Goal: Information Seeking & Learning: Check status

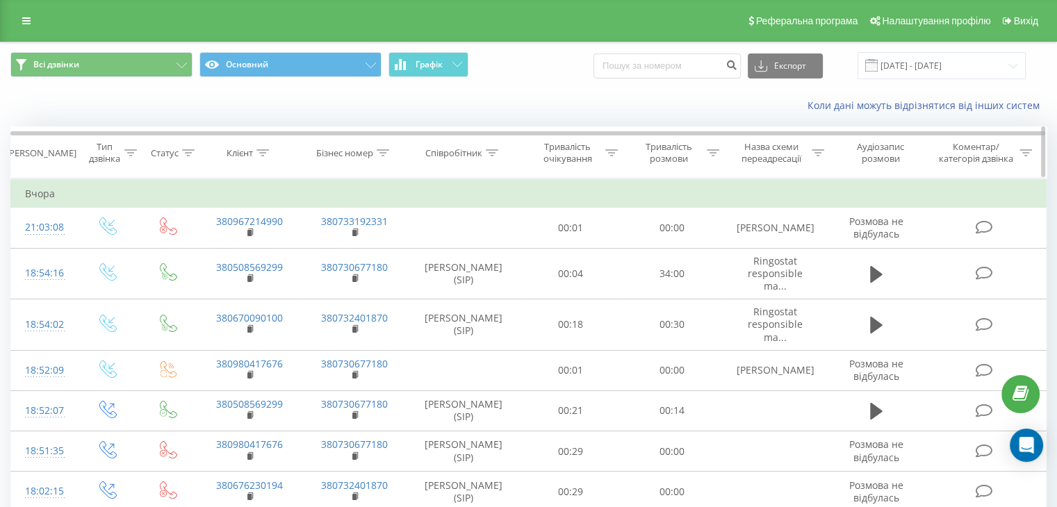
click at [490, 149] on icon at bounding box center [492, 152] width 13 height 7
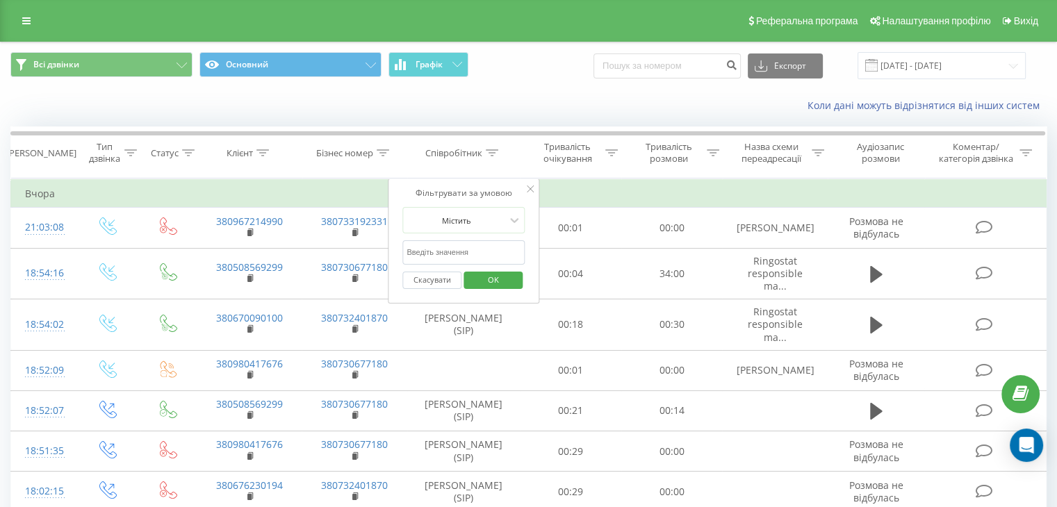
click at [461, 249] on input "text" at bounding box center [463, 252] width 122 height 24
type input "[PERSON_NAME]"
click at [475, 278] on span "OK" at bounding box center [493, 280] width 39 height 22
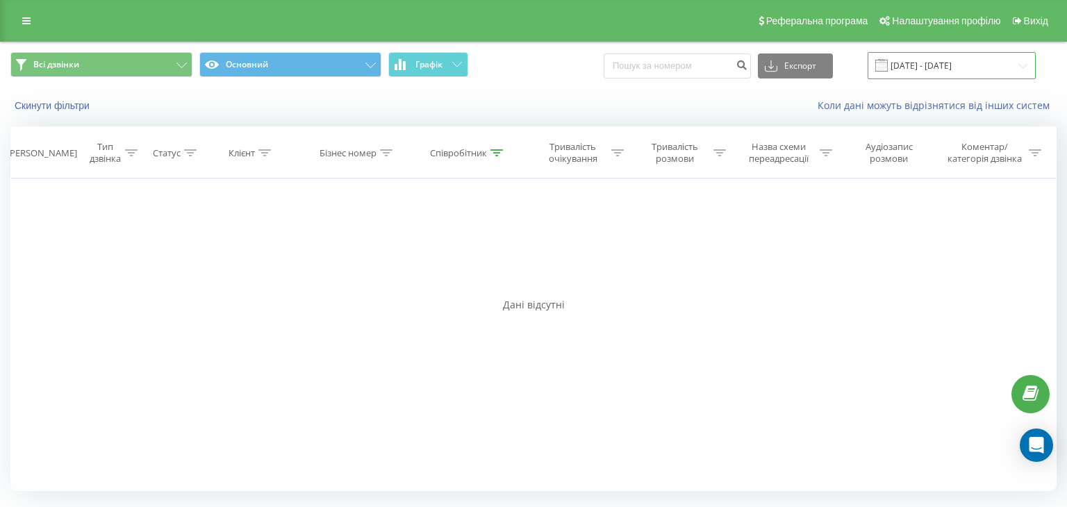
click at [937, 67] on input "[DATE] - [DATE]" at bounding box center [952, 65] width 168 height 27
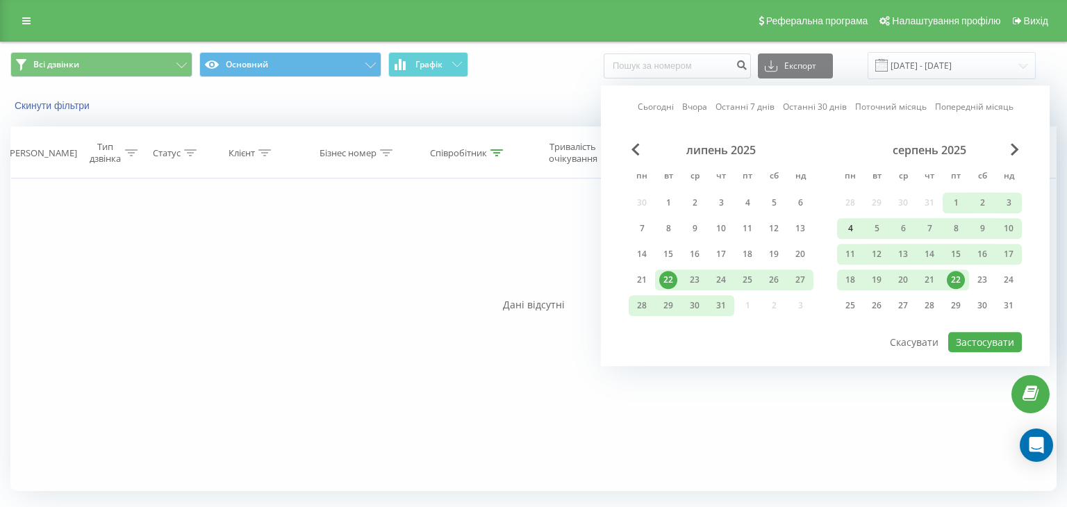
click at [859, 228] on div "4" at bounding box center [850, 229] width 18 height 18
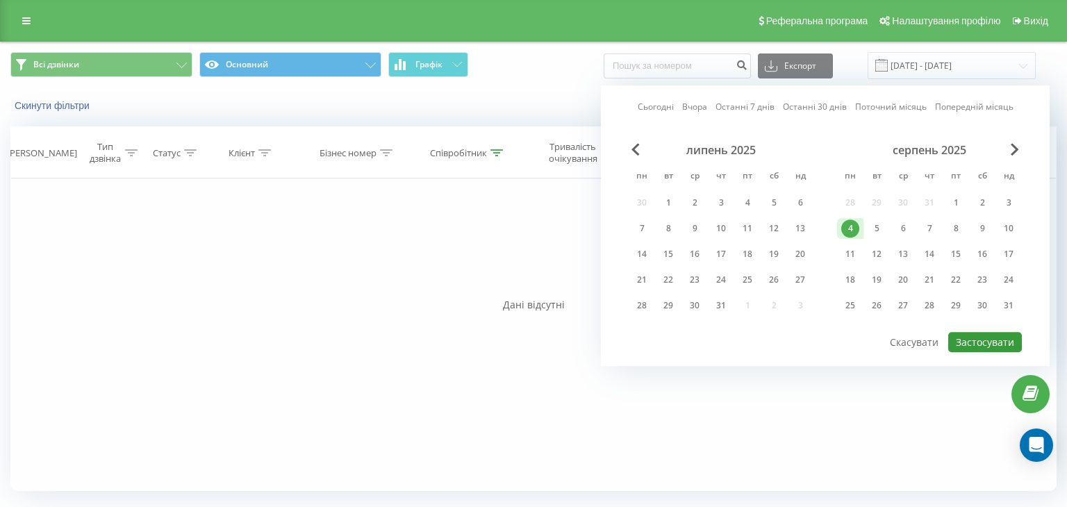
click at [975, 337] on button "Застосувати" at bounding box center [985, 342] width 74 height 20
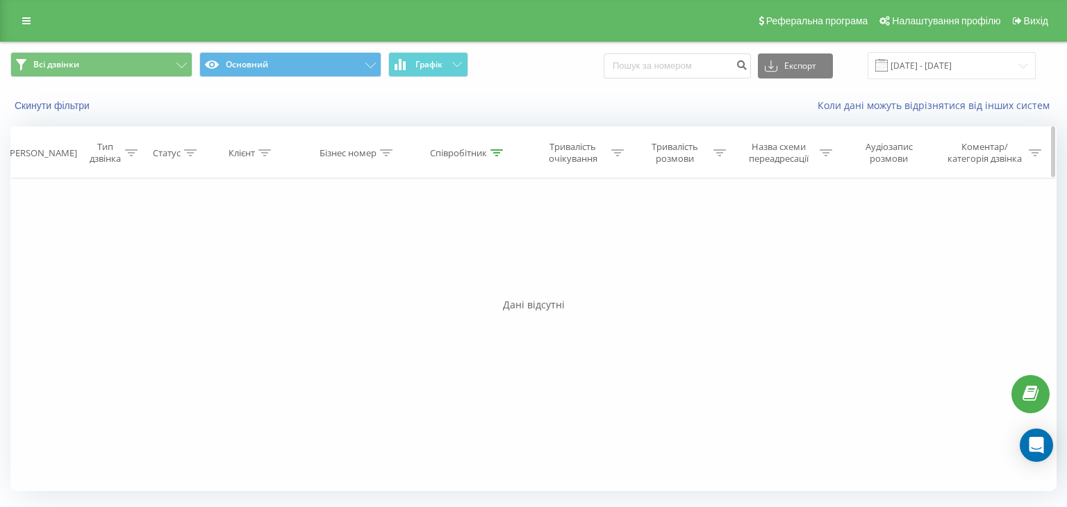
click at [493, 156] on div at bounding box center [496, 153] width 13 height 12
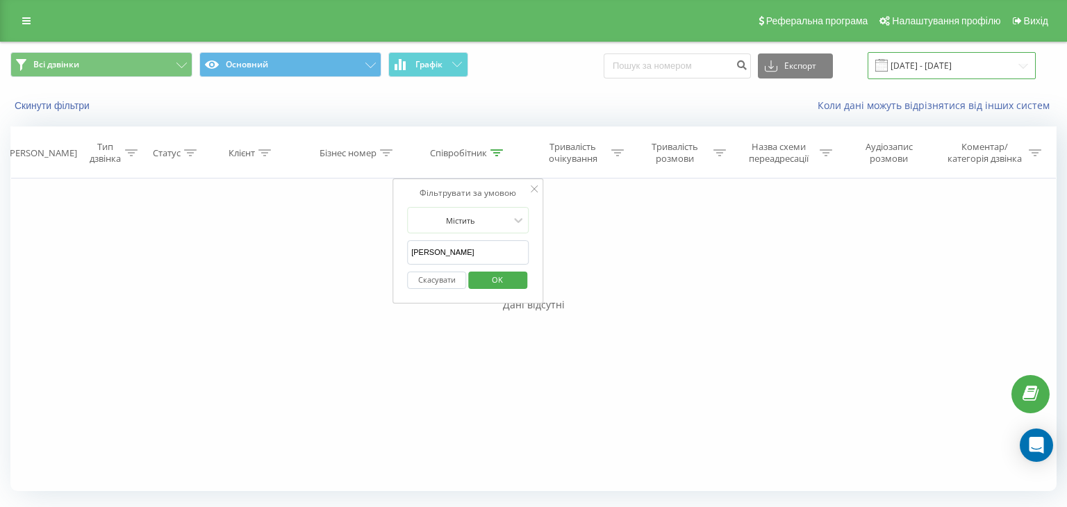
click at [976, 72] on input "[DATE] - [DATE]" at bounding box center [952, 65] width 168 height 27
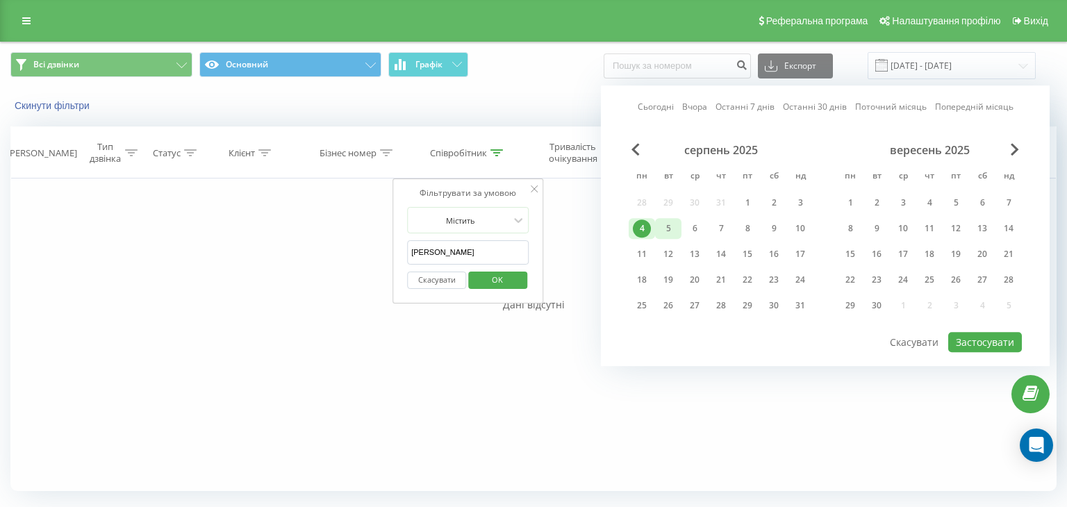
click at [672, 224] on div "5" at bounding box center [668, 229] width 18 height 18
click at [1000, 332] on button "Застосувати" at bounding box center [985, 342] width 74 height 20
type input "[DATE] - [DATE]"
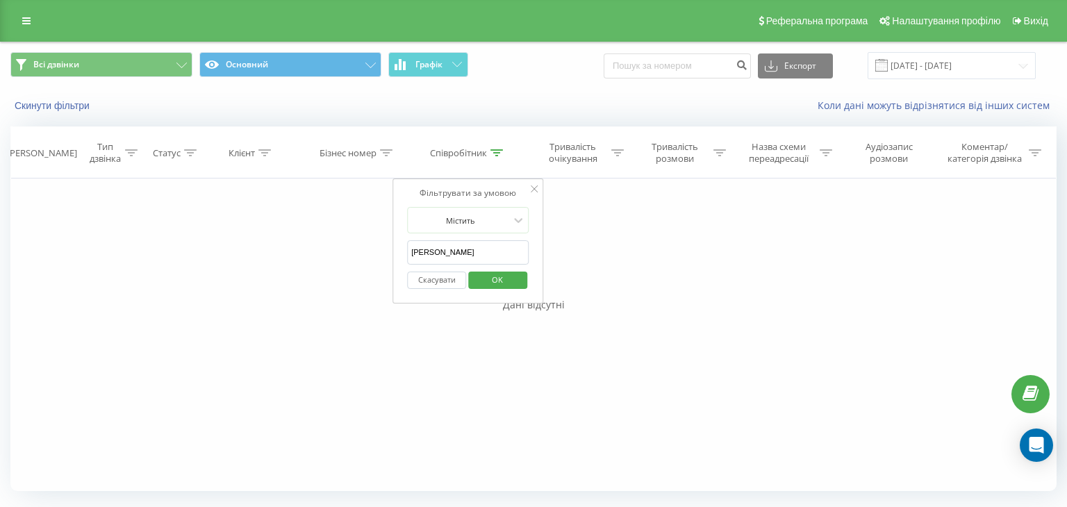
click at [497, 281] on span "OK" at bounding box center [497, 280] width 39 height 22
click at [497, 156] on div at bounding box center [496, 153] width 13 height 12
click at [468, 259] on input "[PERSON_NAME]" at bounding box center [468, 252] width 122 height 24
click at [488, 276] on span "OK" at bounding box center [497, 280] width 39 height 22
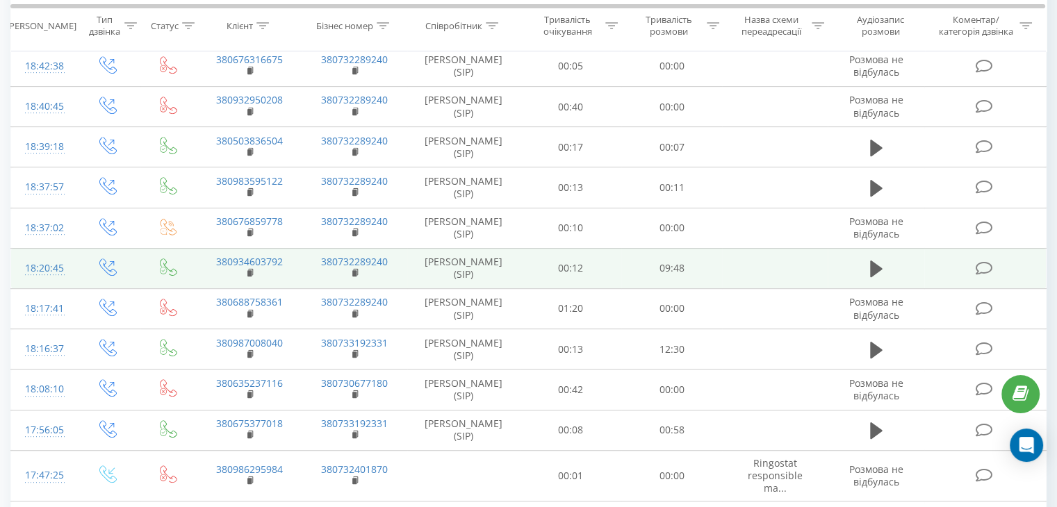
scroll to position [781, 0]
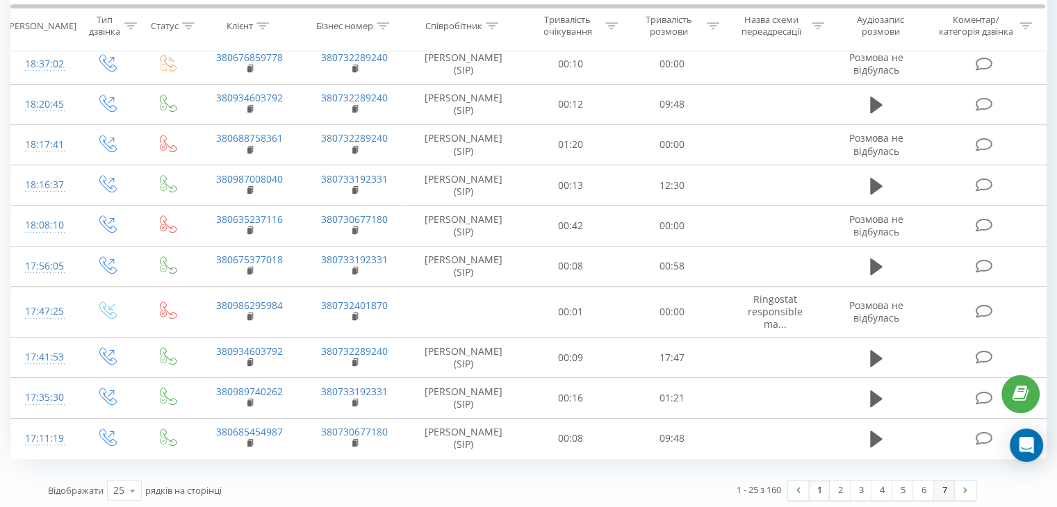
click at [942, 486] on link "7" at bounding box center [944, 490] width 21 height 19
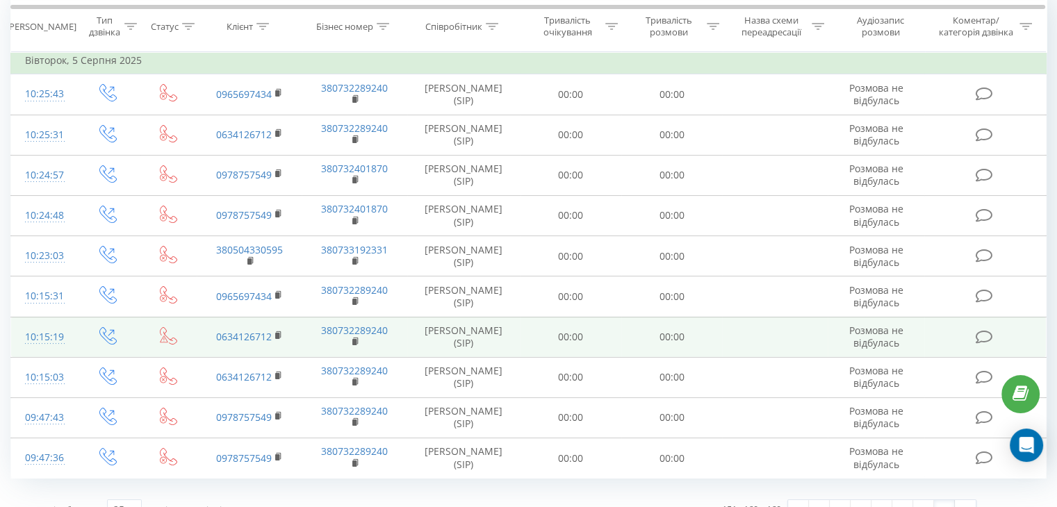
scroll to position [155, 0]
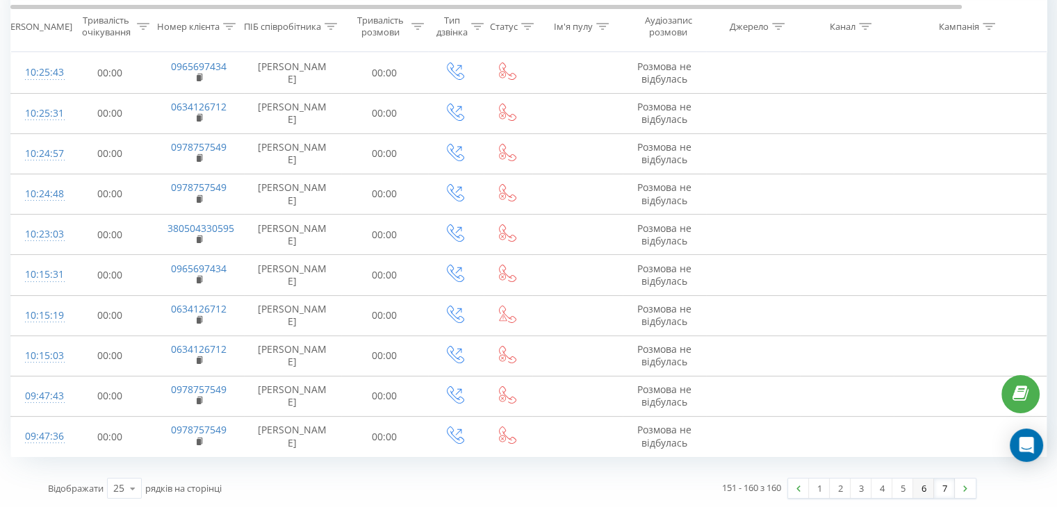
click at [924, 484] on link "6" at bounding box center [923, 488] width 21 height 19
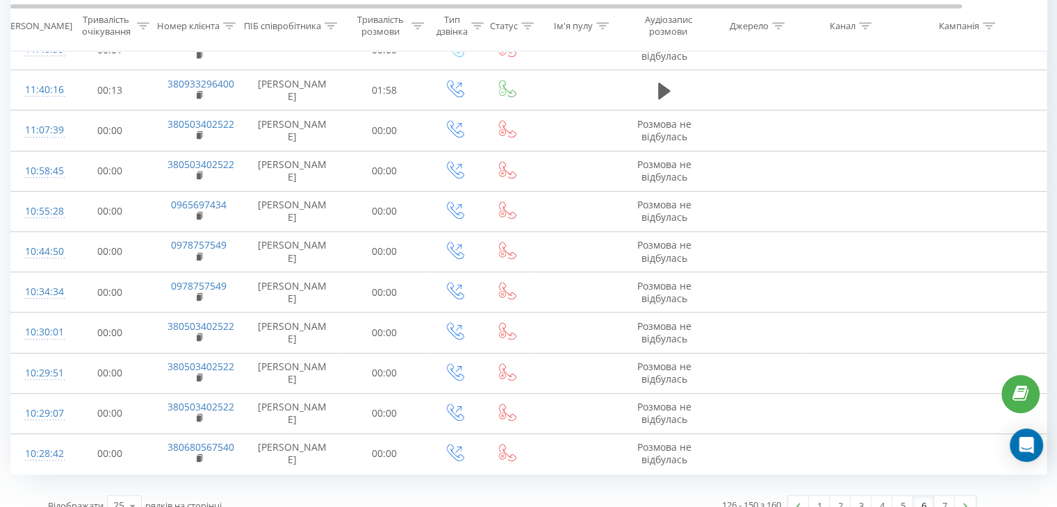
scroll to position [759, 0]
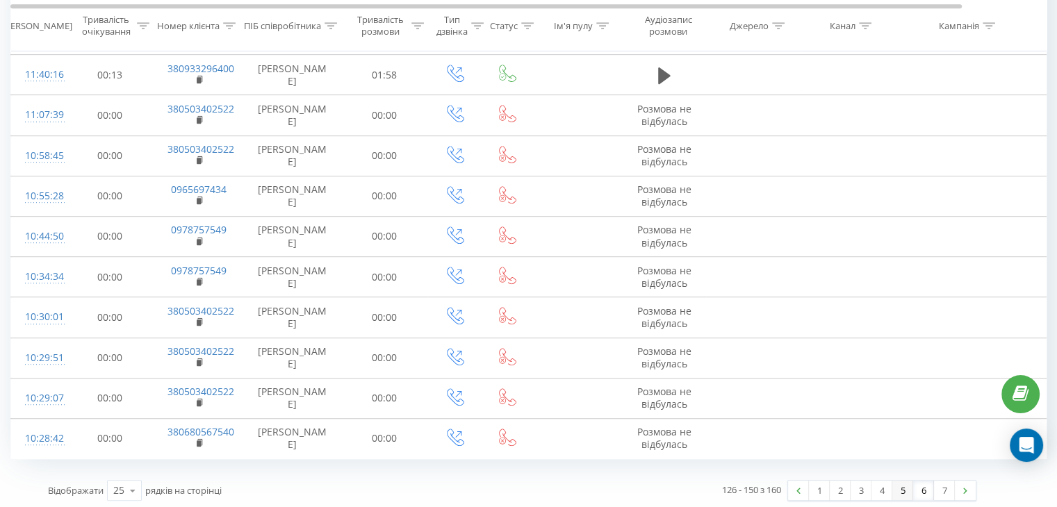
click at [894, 492] on link "5" at bounding box center [902, 490] width 21 height 19
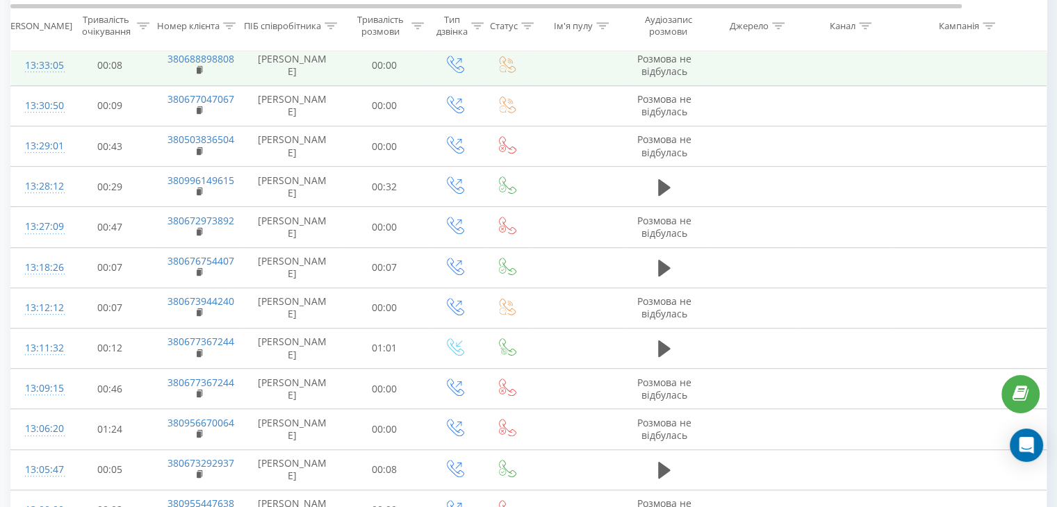
scroll to position [759, 0]
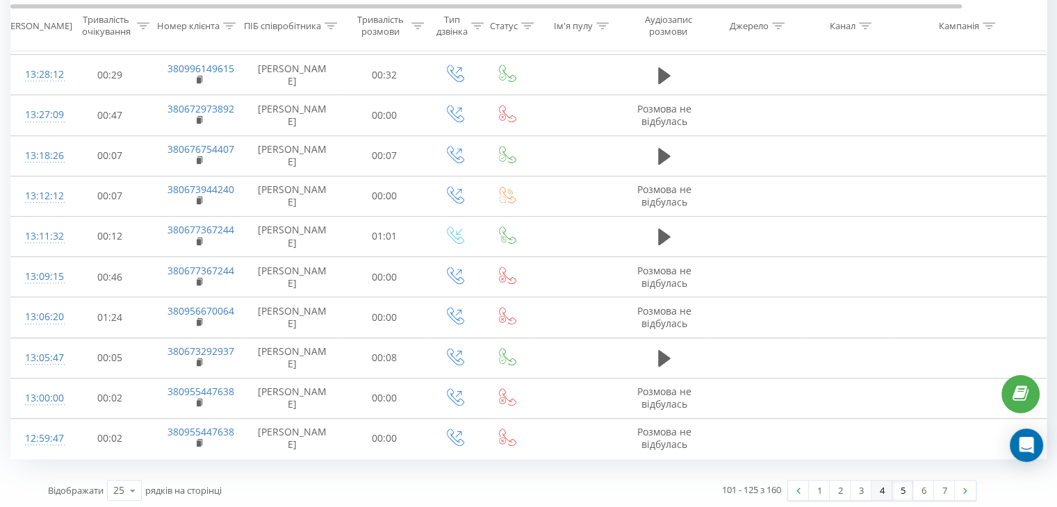
click at [883, 486] on link "4" at bounding box center [881, 490] width 21 height 19
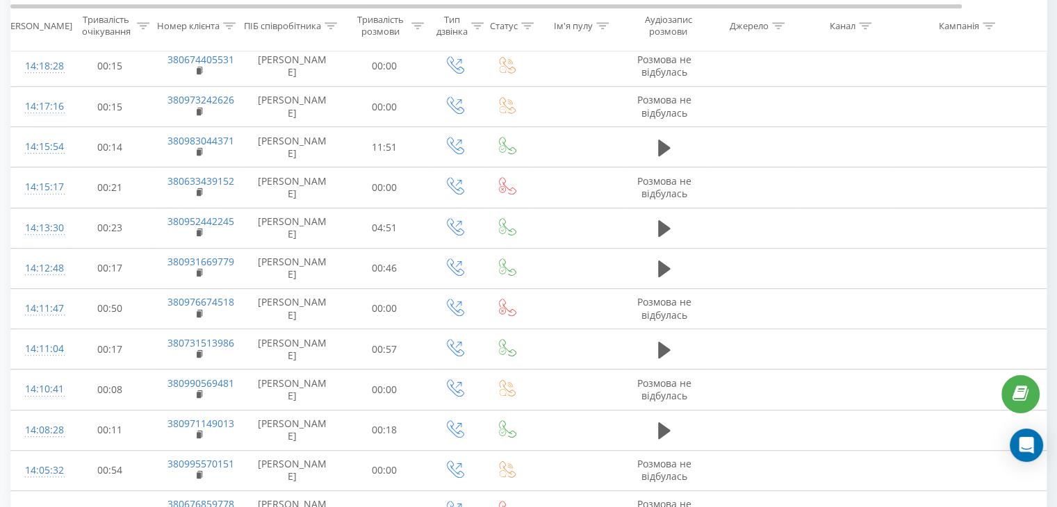
scroll to position [759, 0]
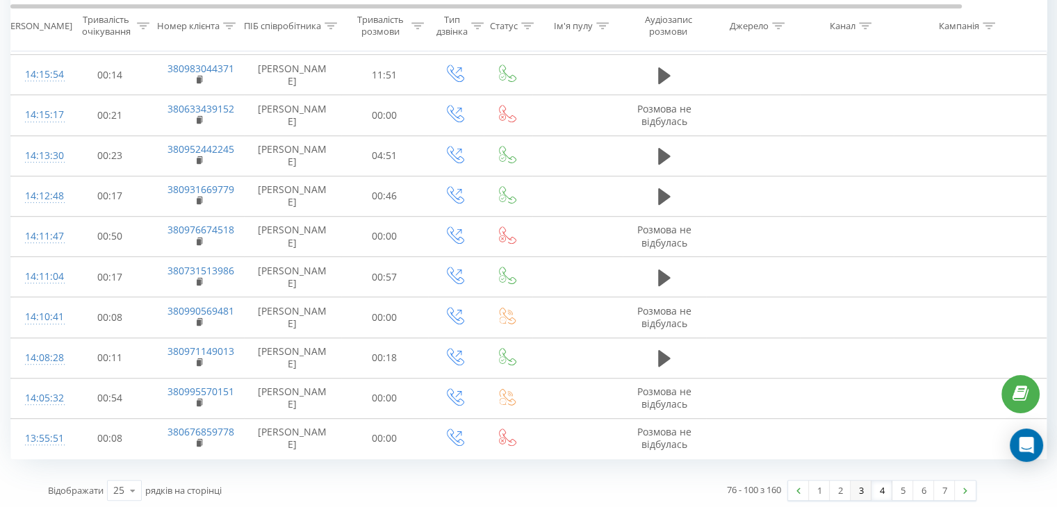
click at [861, 484] on link "3" at bounding box center [860, 490] width 21 height 19
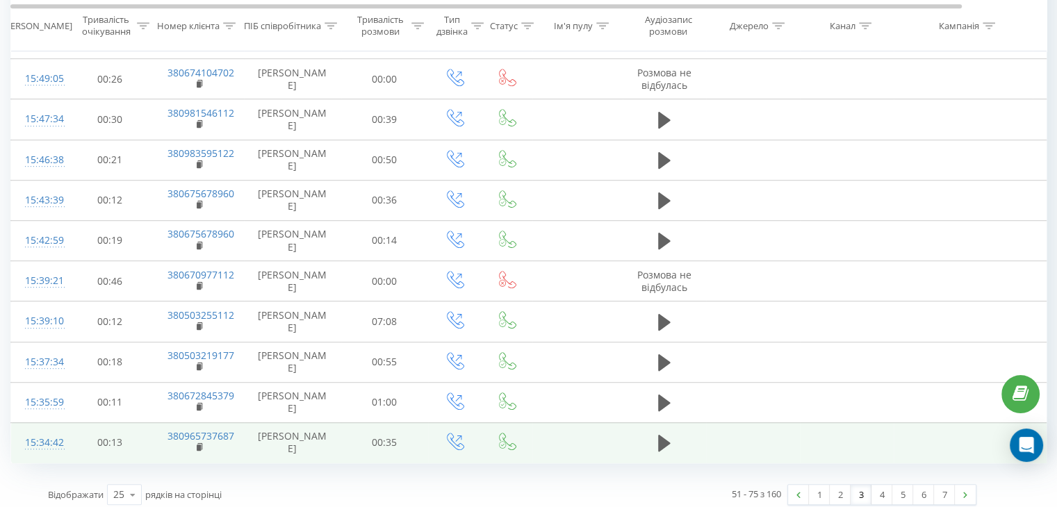
scroll to position [759, 0]
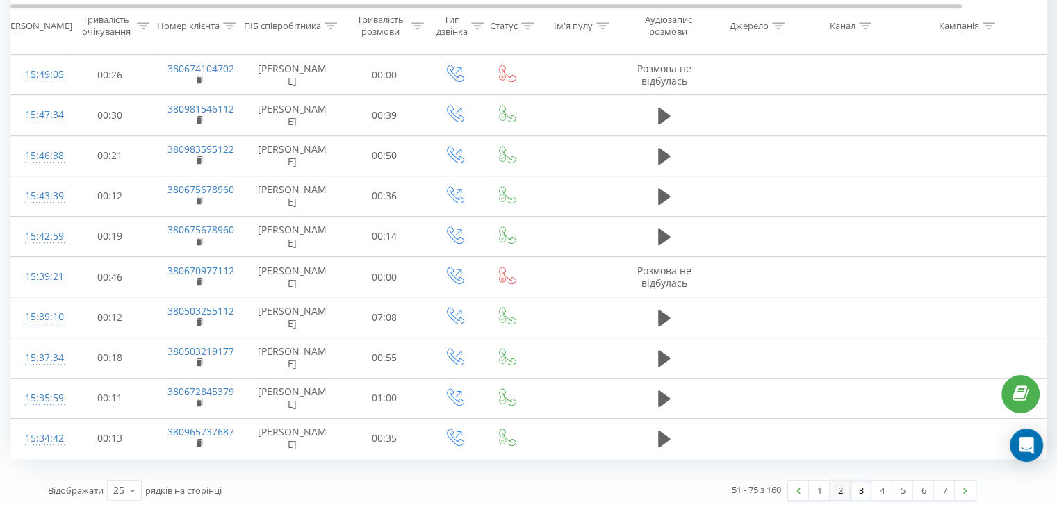
click at [839, 486] on link "2" at bounding box center [839, 490] width 21 height 19
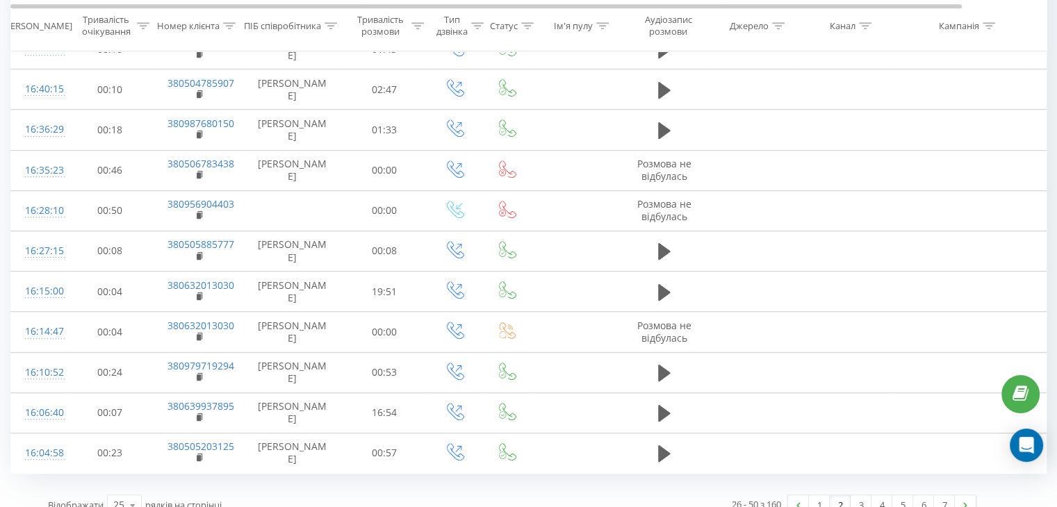
scroll to position [759, 0]
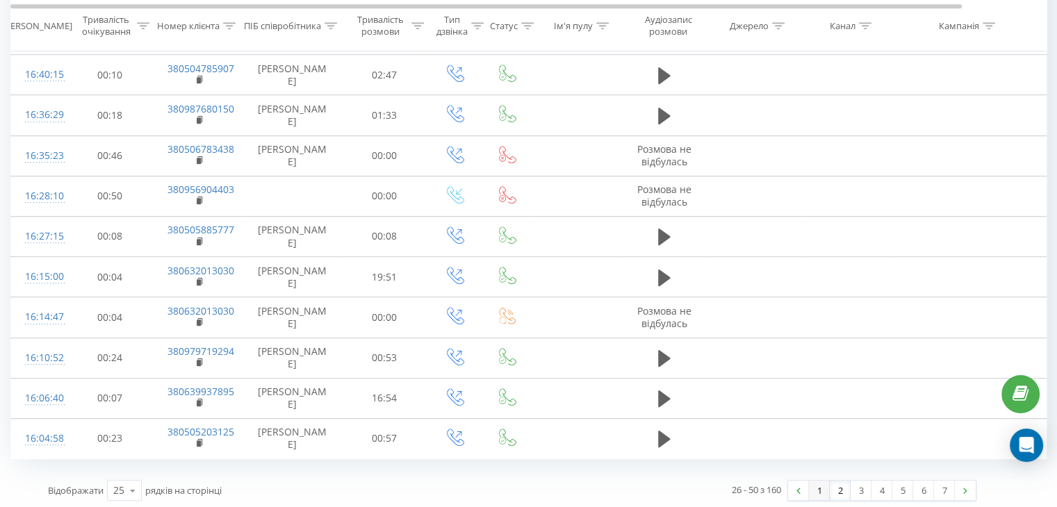
click at [818, 481] on link "1" at bounding box center [819, 490] width 21 height 19
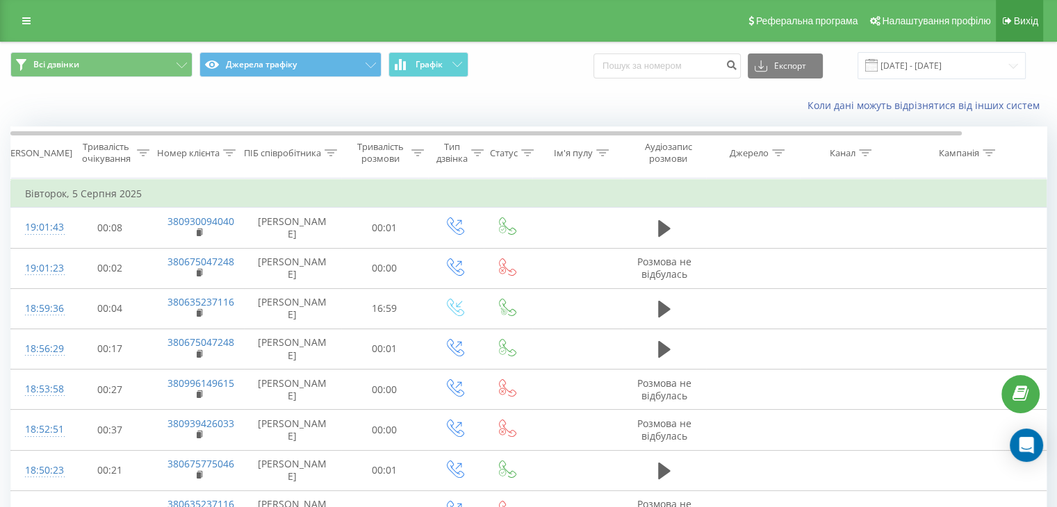
click at [1009, 26] on icon at bounding box center [1006, 21] width 9 height 10
